Goal: Task Accomplishment & Management: Complete application form

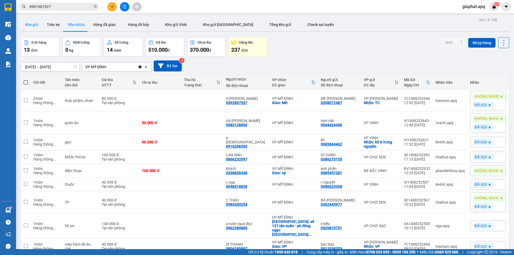
click at [38, 25] on button "Kho gửi" at bounding box center [32, 24] width 22 height 13
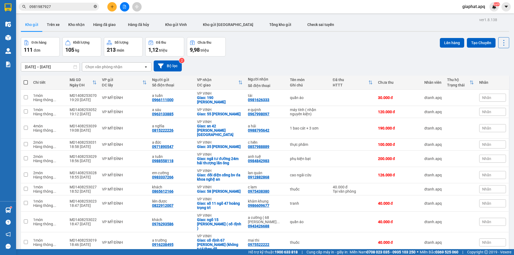
click at [96, 8] on icon "close-circle" at bounding box center [95, 6] width 3 height 3
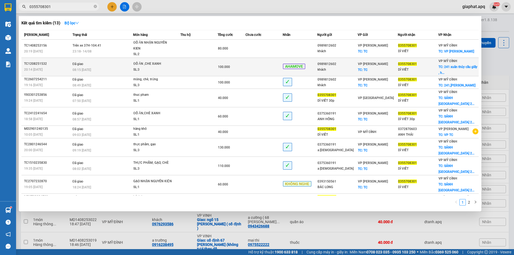
type input "0355708301"
click at [447, 72] on div "VP MỸ ĐÌNH TC: 241 xuân thủy cầu giấy , h..." at bounding box center [458, 67] width 40 height 18
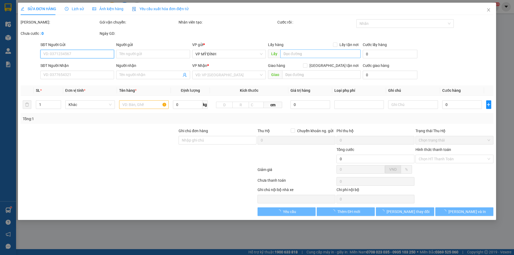
type input "0989812602"
type input "khách"
checkbox input "true"
type input "TC"
type input "0355708301"
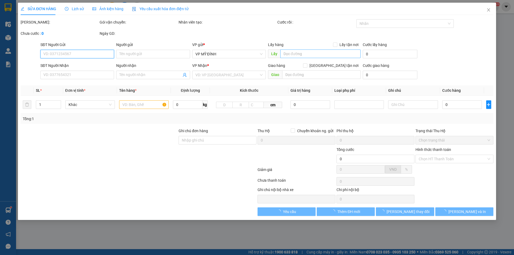
type input "DÌ VIẾT"
checkbox input "true"
type input "241 xuân thủy cầu giấy , [GEOGRAPHIC_DATA]"
type input "100.000"
